Goal: Task Accomplishment & Management: Manage account settings

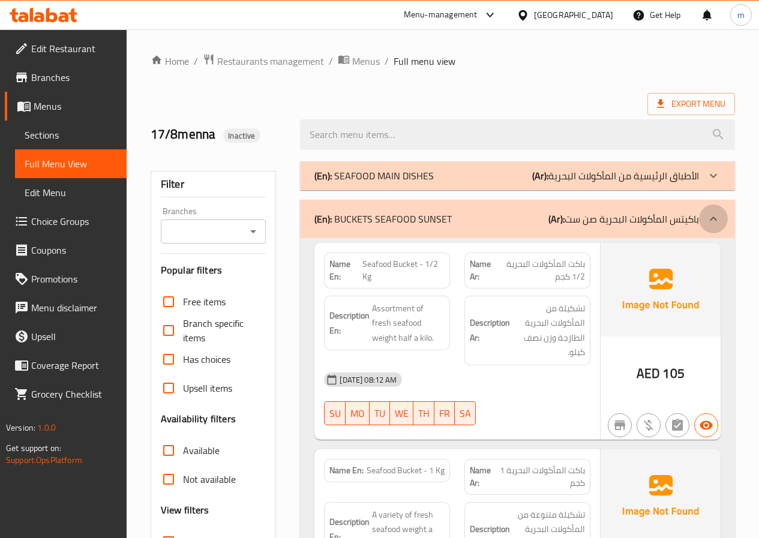
click at [711, 213] on icon at bounding box center [713, 219] width 14 height 14
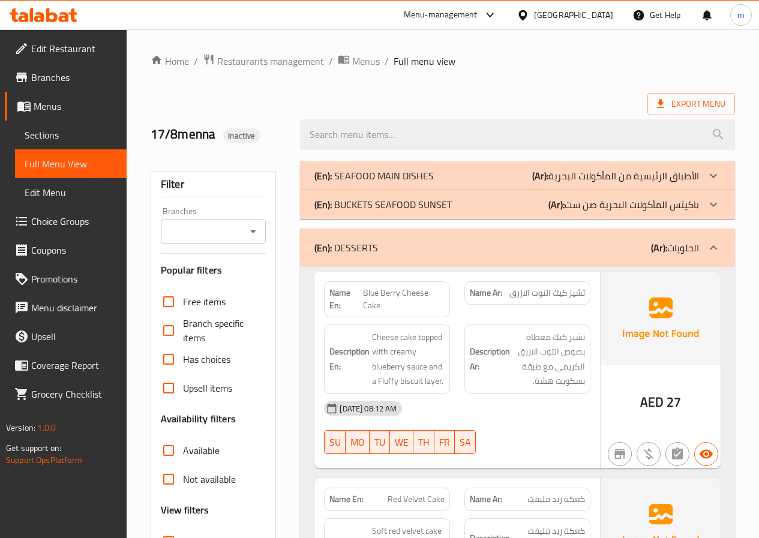
click at [672, 242] on p "(Ar): الحلويات" at bounding box center [675, 248] width 48 height 14
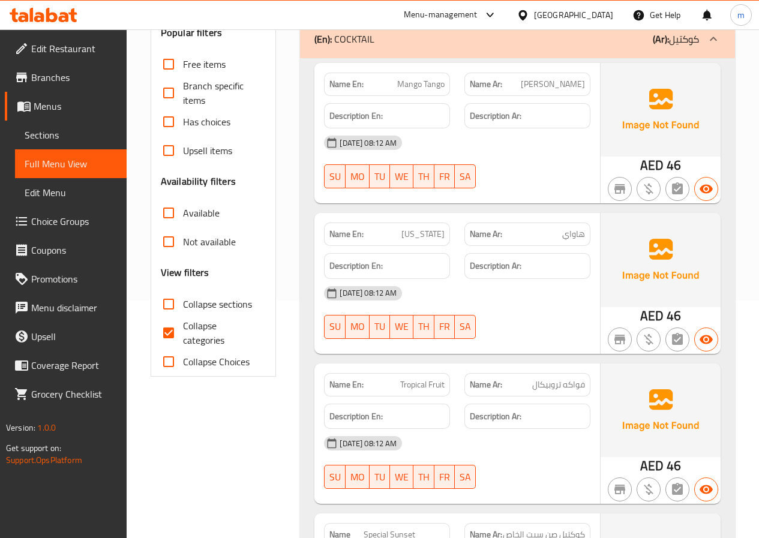
scroll to position [120, 0]
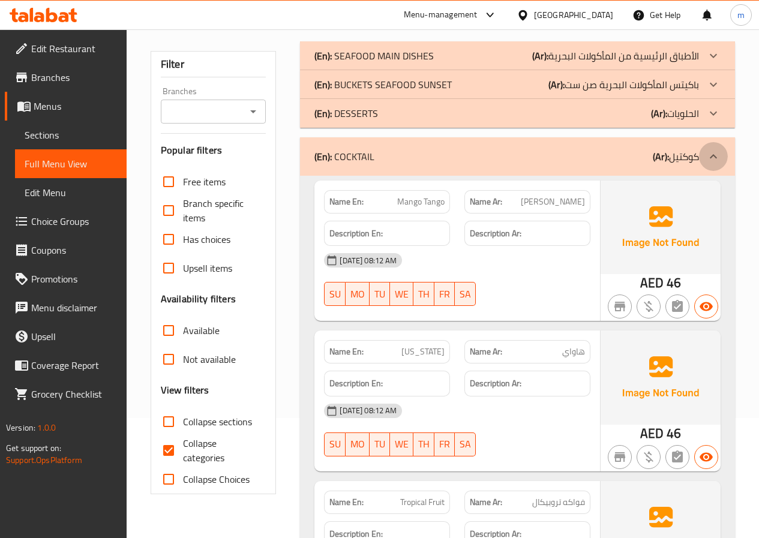
click at [716, 167] on div at bounding box center [713, 156] width 29 height 29
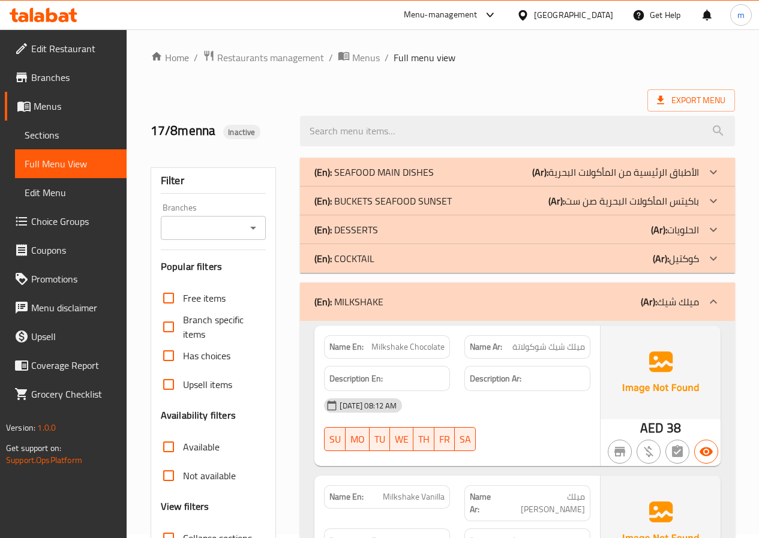
scroll to position [0, 0]
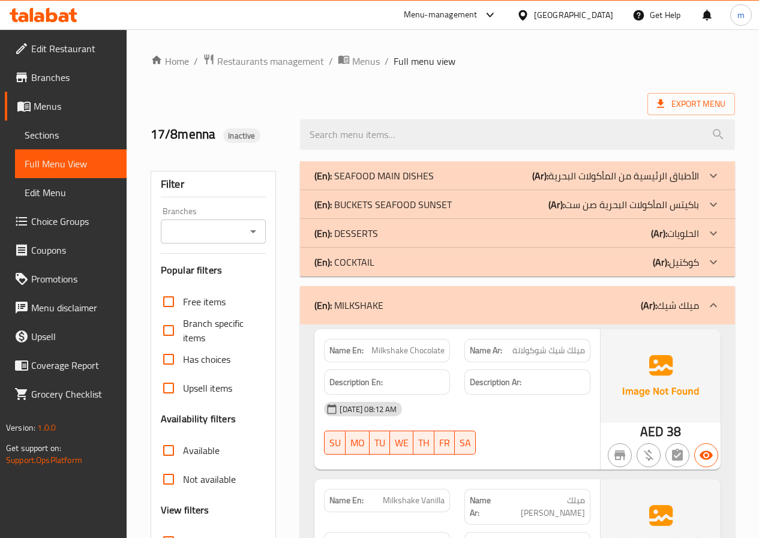
click at [666, 310] on p "(Ar): [PERSON_NAME]" at bounding box center [670, 305] width 58 height 14
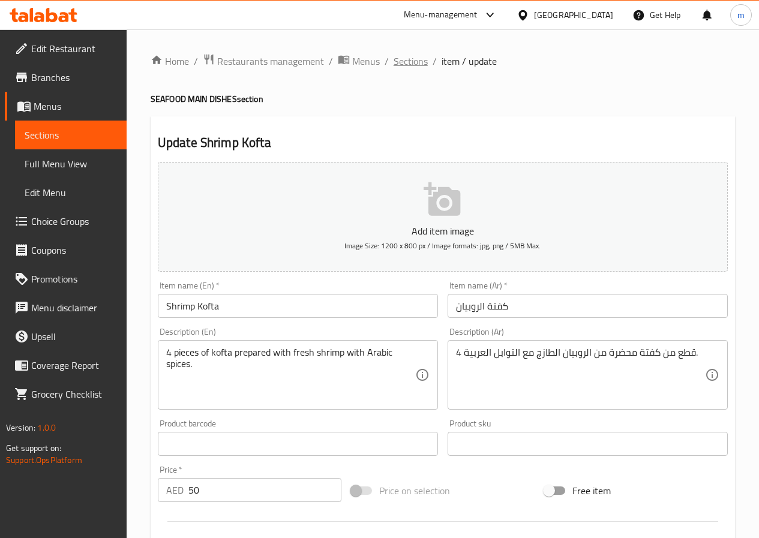
click at [414, 61] on span "Sections" at bounding box center [411, 61] width 34 height 14
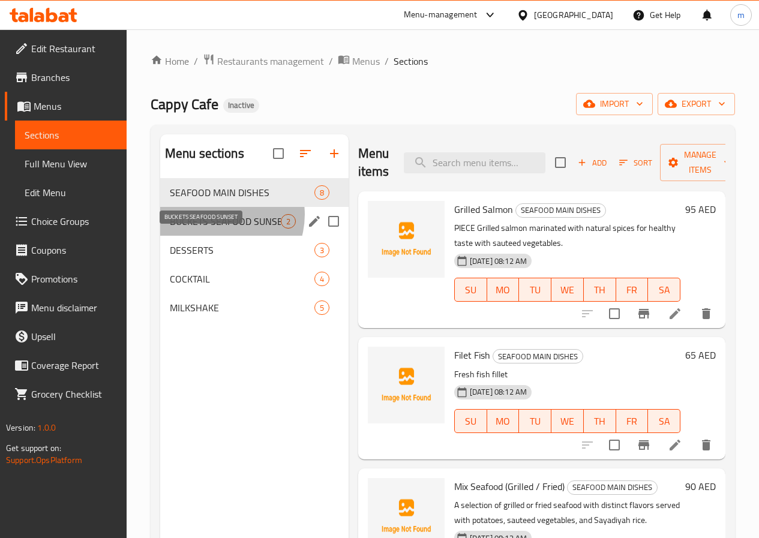
click at [217, 229] on span "BUCKETS SEAFOOD SUNSET" at bounding box center [225, 221] width 111 height 14
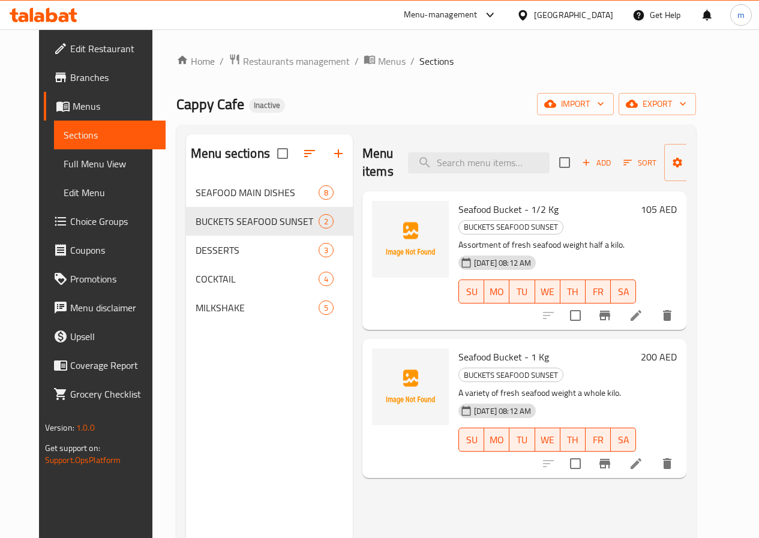
click at [653, 453] on li at bounding box center [636, 464] width 34 height 22
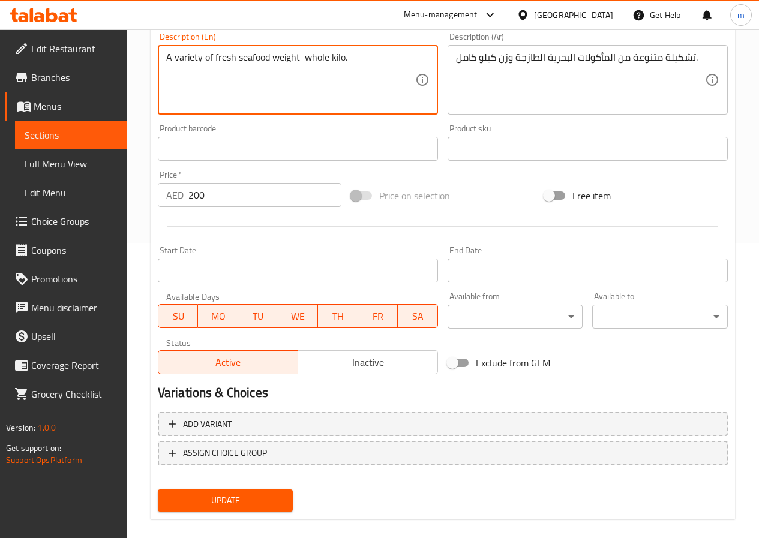
scroll to position [310, 0]
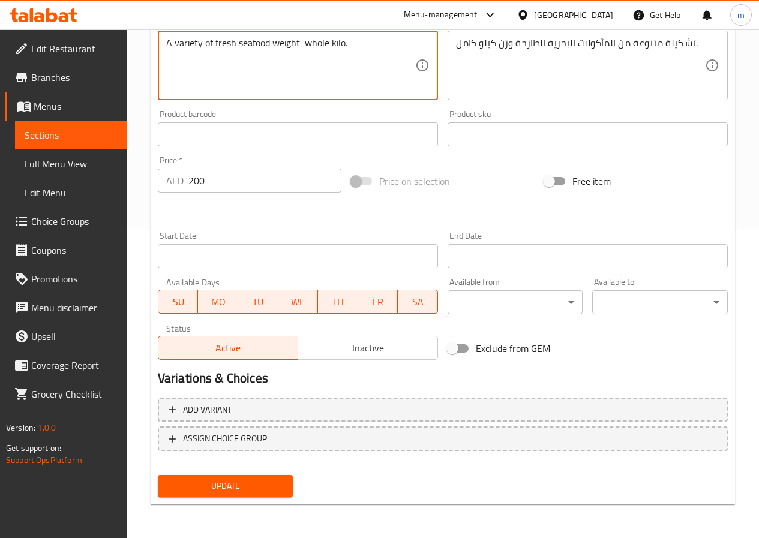
type textarea "A variety of fresh seafood weight whole kilo."
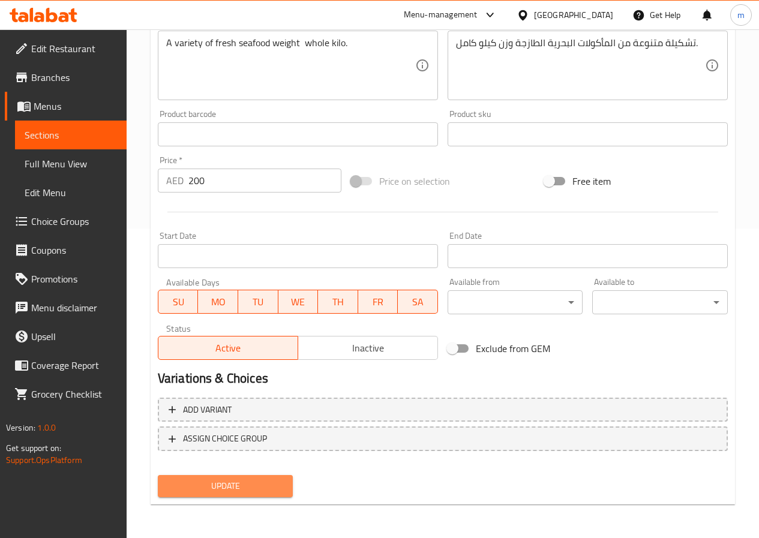
click at [232, 482] on span "Update" at bounding box center [225, 486] width 116 height 15
